Goal: Information Seeking & Learning: Check status

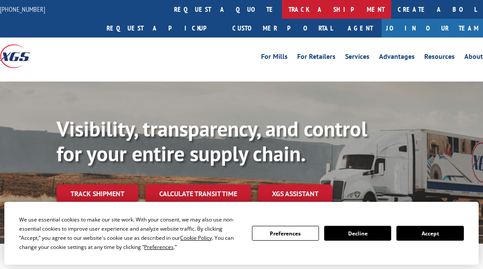
click at [282, 10] on link "track a shipment" at bounding box center [336, 9] width 109 height 19
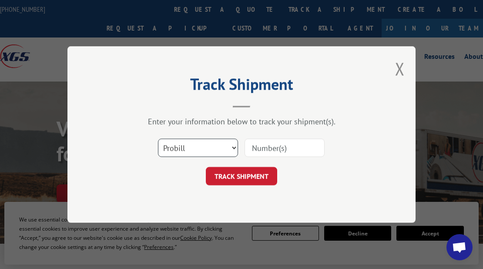
click at [234, 146] on select "Select category... Probill BOL PO" at bounding box center [198, 147] width 80 height 18
select select "bol"
click at [158, 138] on select "Select category... Probill BOL PO" at bounding box center [198, 147] width 80 height 18
click at [255, 145] on input at bounding box center [285, 147] width 80 height 18
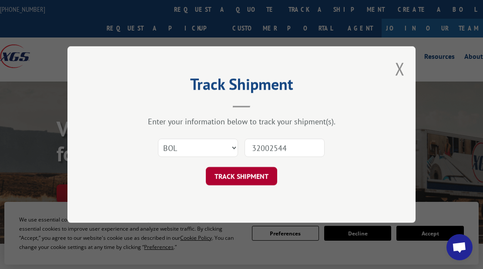
type input "32002544"
click at [251, 175] on button "TRACK SHIPMENT" at bounding box center [241, 176] width 71 height 18
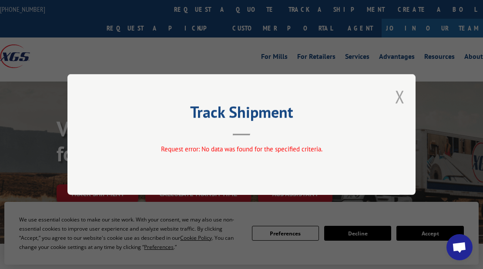
click at [400, 97] on button "Close modal" at bounding box center [400, 96] width 10 height 23
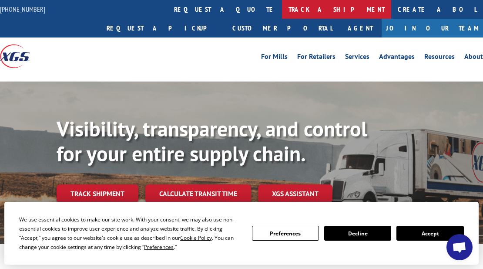
click at [282, 10] on link "track a shipment" at bounding box center [336, 9] width 109 height 19
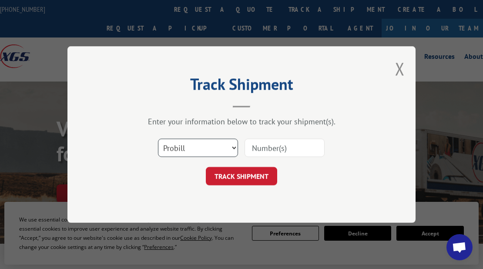
click at [232, 148] on select "Select category... Probill BOL PO" at bounding box center [198, 147] width 80 height 18
select select "bol"
click at [158, 138] on select "Select category... Probill BOL PO" at bounding box center [198, 147] width 80 height 18
click at [281, 148] on input at bounding box center [285, 147] width 80 height 18
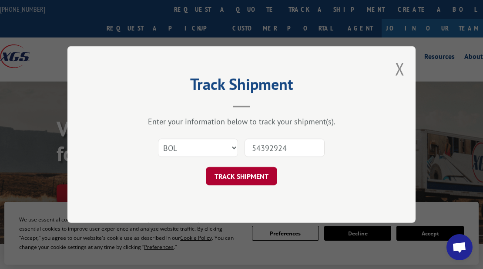
type input "54392924"
click at [249, 178] on button "TRACK SHIPMENT" at bounding box center [241, 176] width 71 height 18
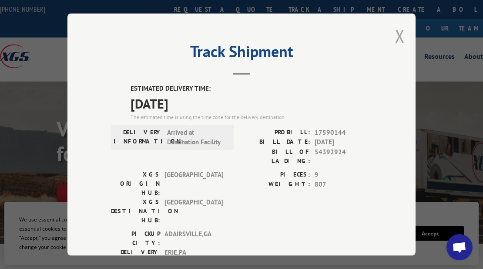
click at [395, 34] on button "Close modal" at bounding box center [400, 35] width 10 height 23
